Goal: Navigation & Orientation: Find specific page/section

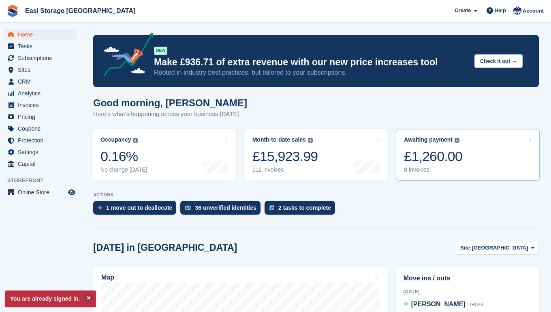
click at [432, 164] on div "£1,260.00" at bounding box center [433, 156] width 58 height 17
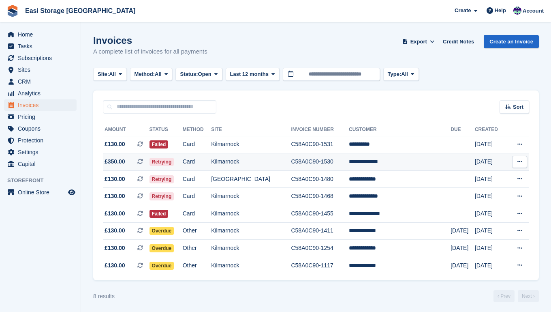
click at [271, 167] on td "Kilmarnock" at bounding box center [251, 161] width 80 height 17
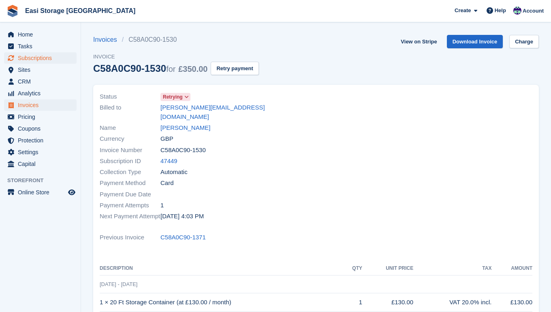
click at [32, 56] on span "Subscriptions" at bounding box center [42, 57] width 49 height 11
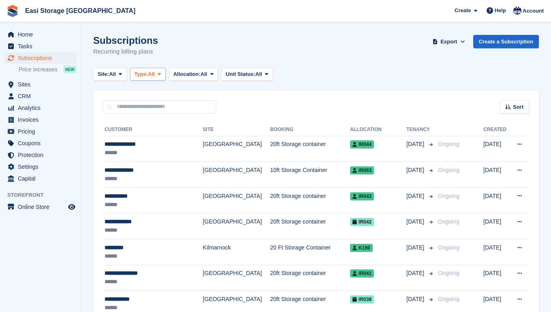
click at [163, 74] on span at bounding box center [159, 74] width 6 height 6
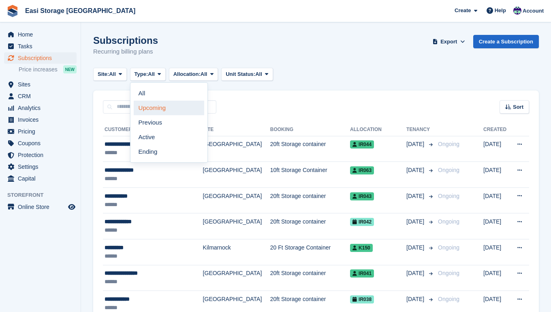
click at [160, 106] on link "Upcoming" at bounding box center [169, 108] width 71 height 15
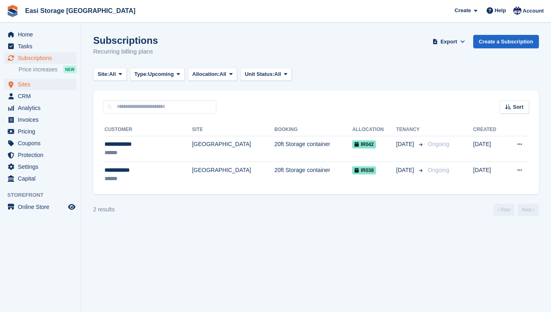
click at [27, 85] on span "Sites" at bounding box center [42, 84] width 49 height 11
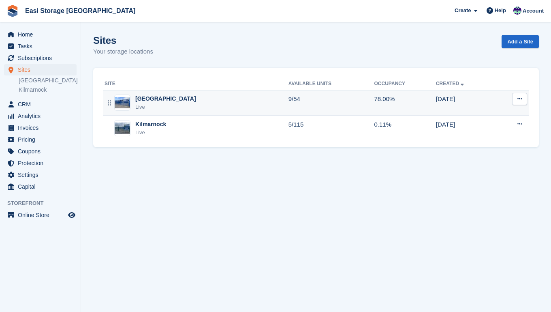
click at [208, 97] on div "Irvine Harbour Rd Live" at bounding box center [197, 102] width 184 height 17
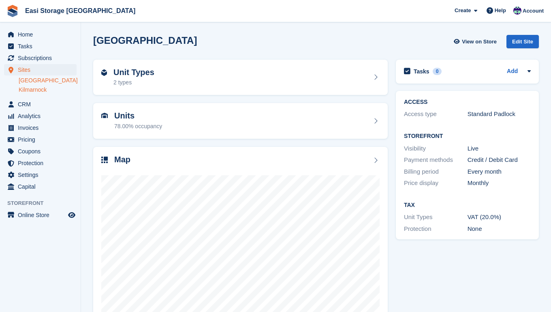
click at [35, 89] on link "Kilmarnock" at bounding box center [48, 90] width 58 height 8
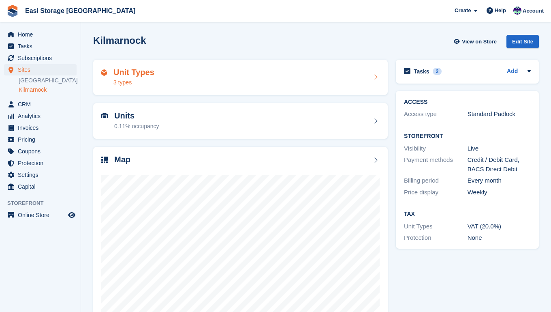
click at [163, 81] on div "Unit Types 3 types" at bounding box center [240, 77] width 278 height 19
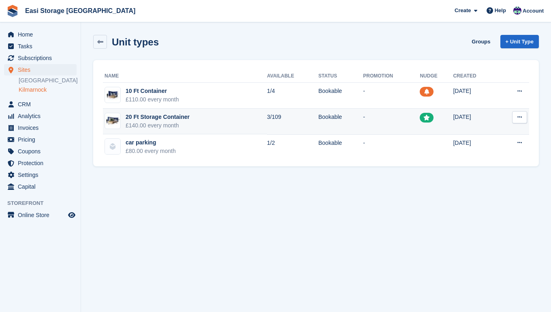
click at [205, 120] on td "20 Ft Storage Container £140.00 every month" at bounding box center [185, 122] width 164 height 26
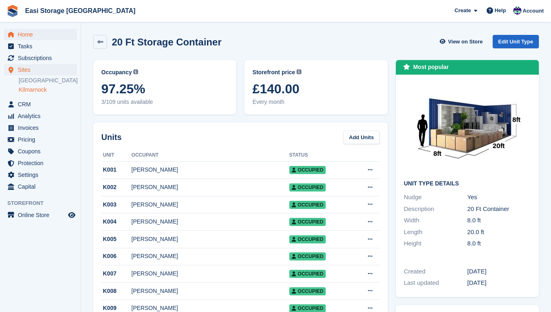
click at [26, 36] on span "Home" at bounding box center [42, 34] width 49 height 11
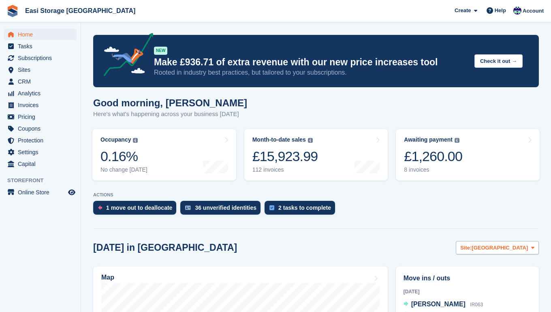
click at [533, 247] on icon at bounding box center [532, 247] width 3 height 5
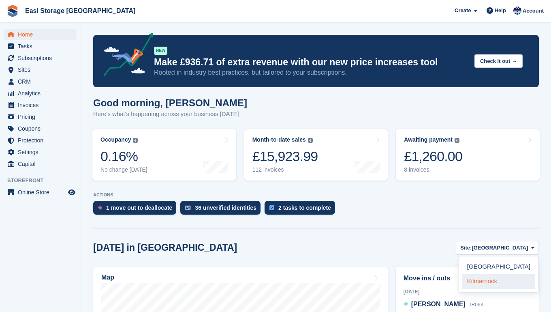
click at [492, 282] on link "Kilmarnock" at bounding box center [498, 281] width 73 height 15
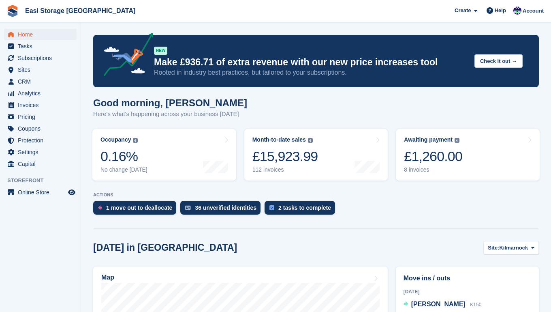
click at [28, 36] on span "Home" at bounding box center [42, 34] width 49 height 11
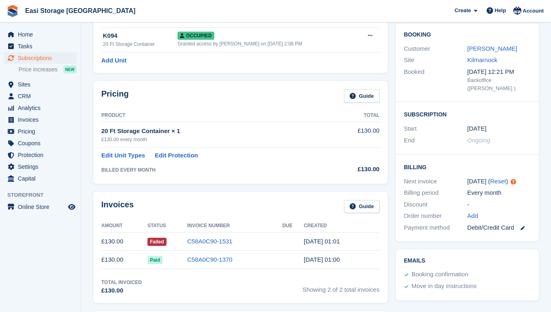
scroll to position [68, 0]
click at [25, 34] on span "Home" at bounding box center [42, 34] width 49 height 11
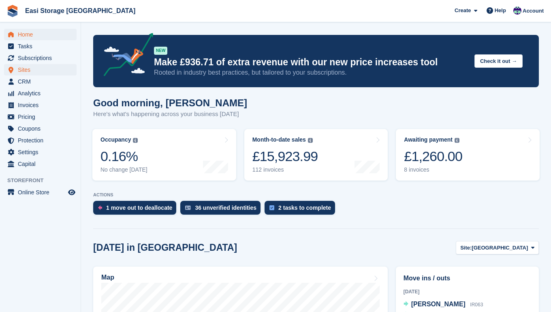
click at [23, 69] on span "Sites" at bounding box center [42, 69] width 49 height 11
